Goal: Information Seeking & Learning: Learn about a topic

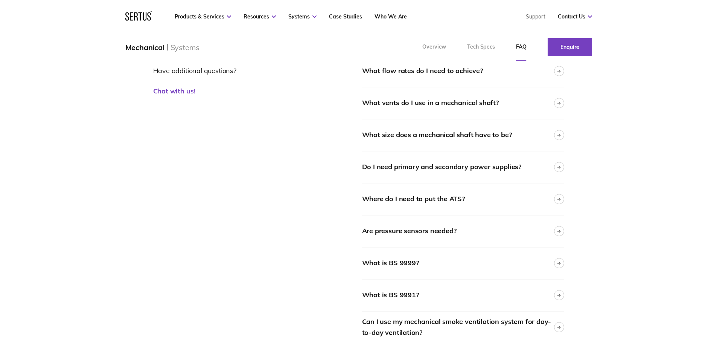
scroll to position [38, 0]
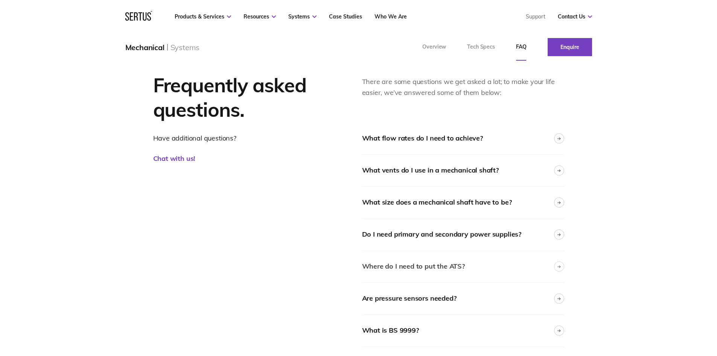
click at [559, 264] on div at bounding box center [559, 266] width 10 height 10
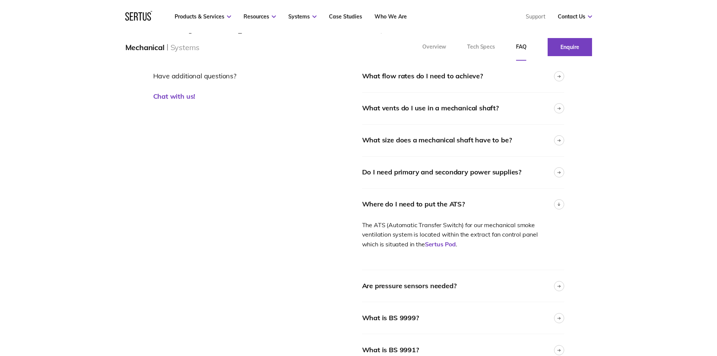
scroll to position [113, 0]
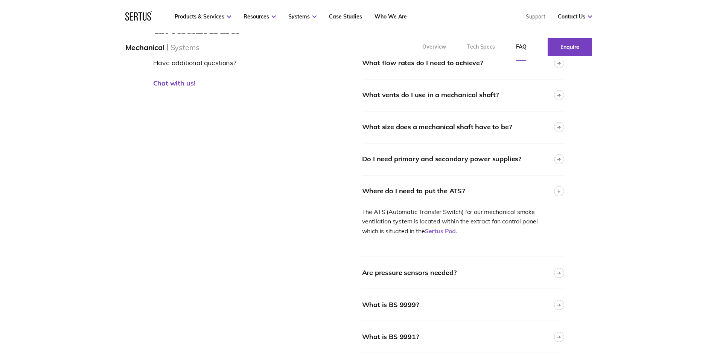
click at [439, 230] on link "Sertus Pod" at bounding box center [440, 231] width 31 height 8
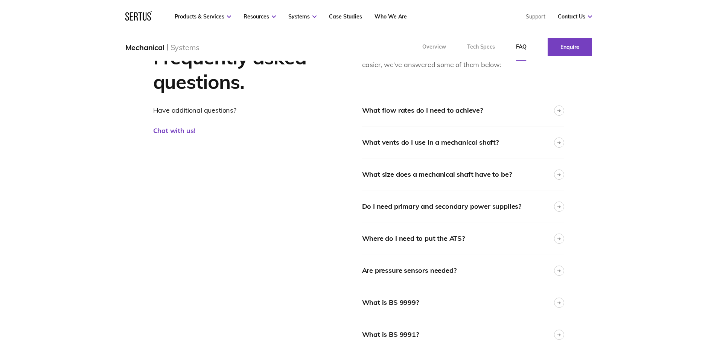
scroll to position [75, 0]
